Goal: Register for event/course

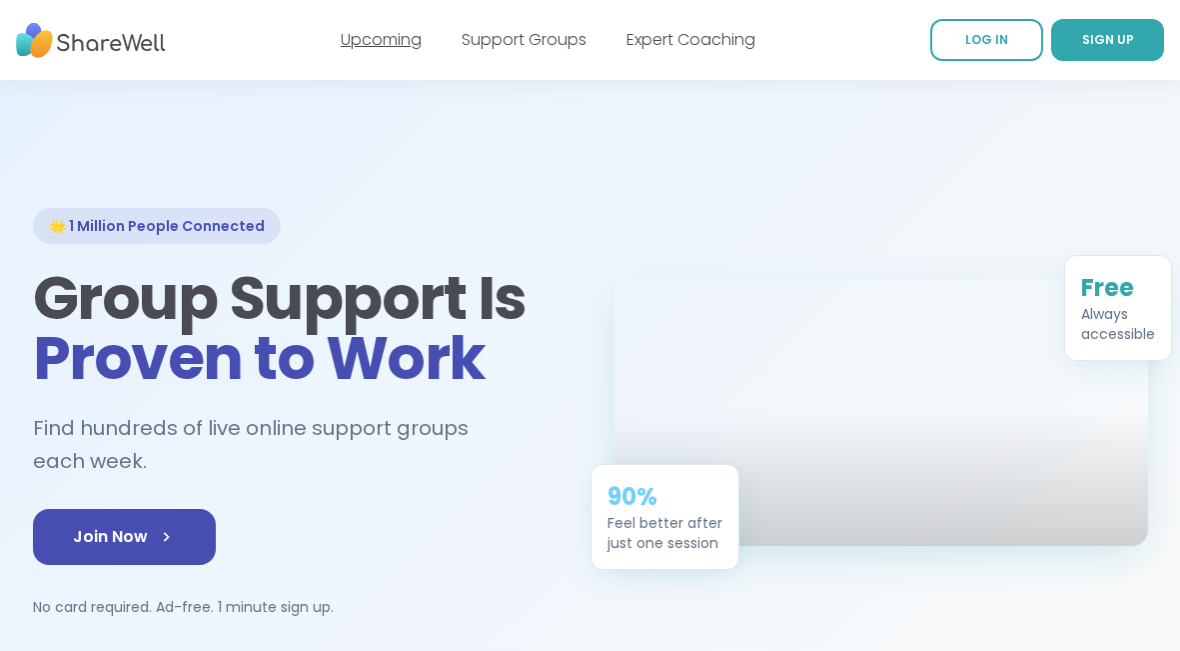
click at [341, 35] on link "Upcoming" at bounding box center [381, 39] width 81 height 23
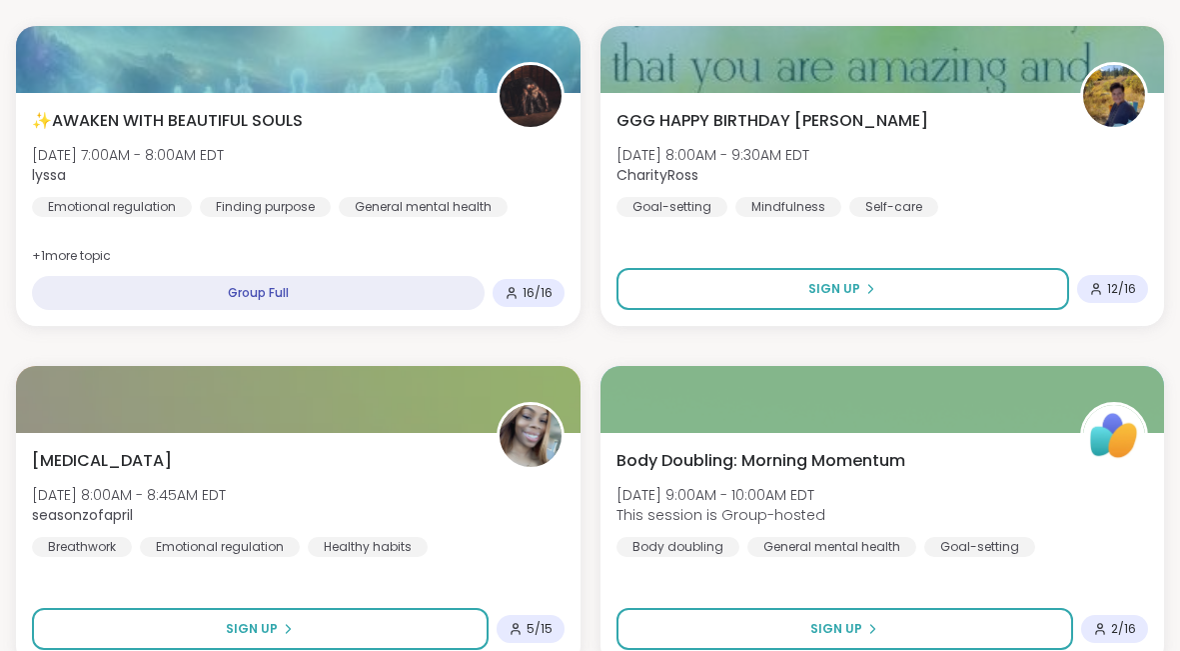
scroll to position [247, 0]
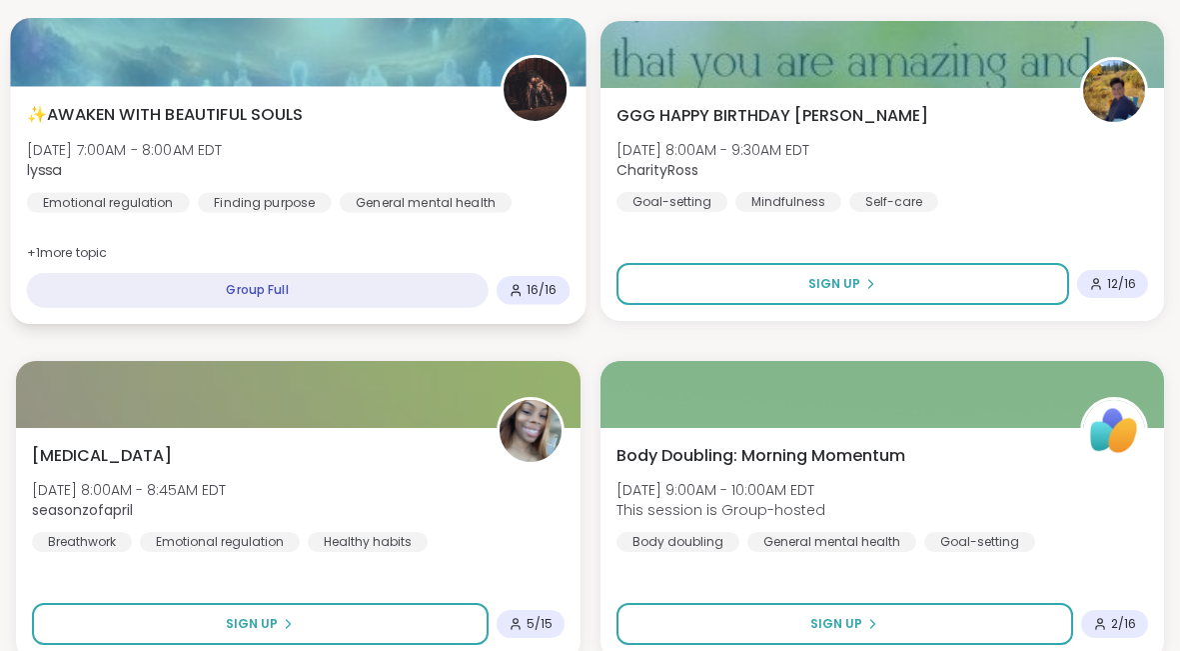
click at [280, 308] on div "Group Full" at bounding box center [258, 290] width 462 height 35
click at [262, 308] on div "Group Full" at bounding box center [258, 290] width 462 height 35
click at [527, 298] on span "16 / 16" at bounding box center [542, 290] width 31 height 16
click at [303, 127] on span "✨AWAKEN WITH BEAUTIFUL SOULS" at bounding box center [165, 115] width 276 height 24
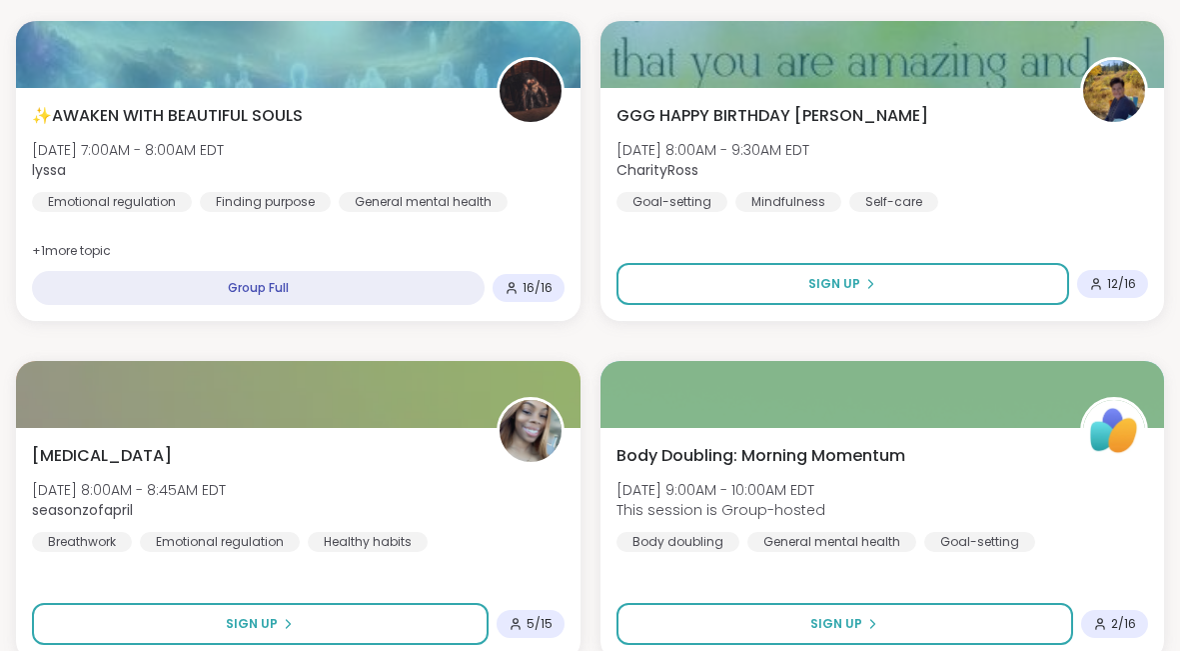
drag, startPoint x: 556, startPoint y: 398, endPoint x: 599, endPoint y: 394, distance: 43.2
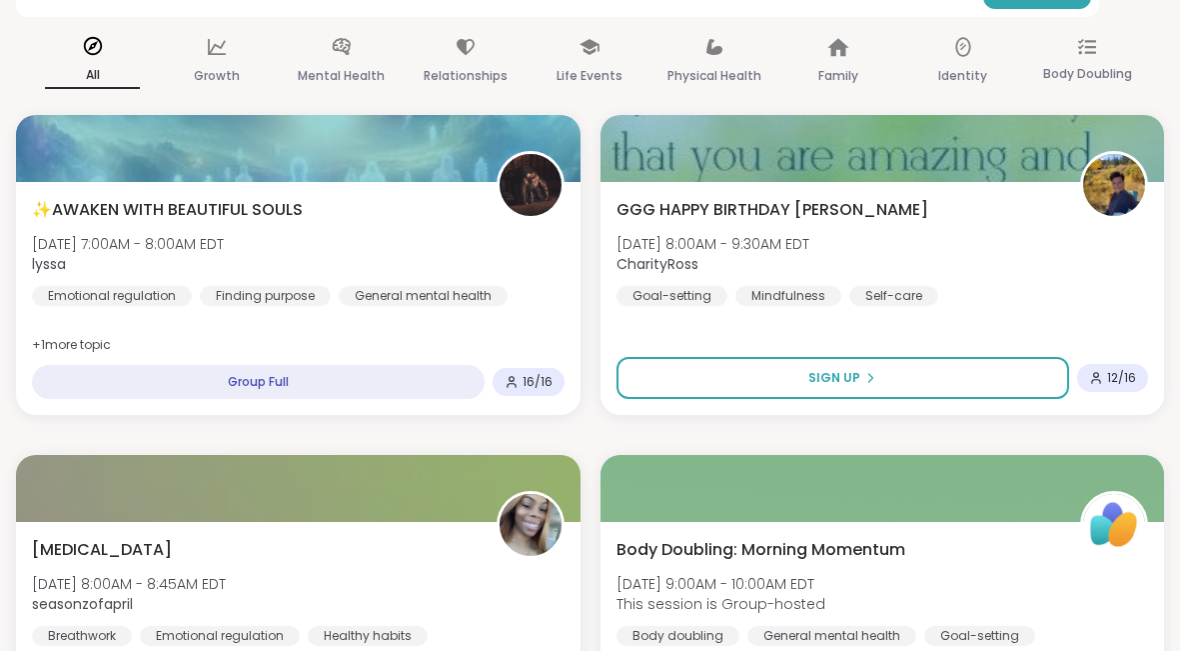
scroll to position [0, 0]
